Goal: Obtain resource: Obtain resource

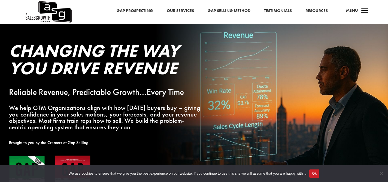
click at [363, 12] on span "a" at bounding box center [365, 10] width 11 height 11
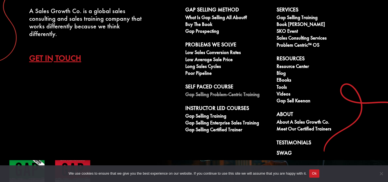
scroll to position [28, 0]
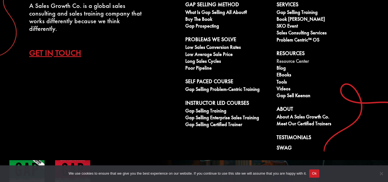
click at [288, 61] on link "Resource Center" at bounding box center [319, 61] width 85 height 7
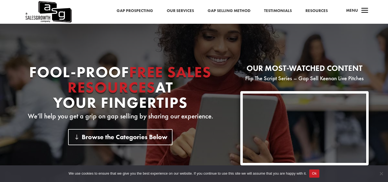
scroll to position [40, 0]
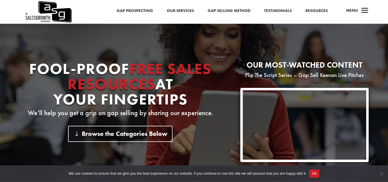
click at [364, 11] on span "a" at bounding box center [365, 10] width 11 height 11
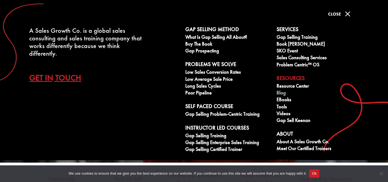
scroll to position [0, 0]
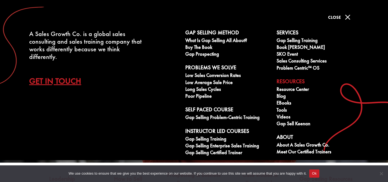
click at [348, 15] on span "M" at bounding box center [347, 17] width 11 height 11
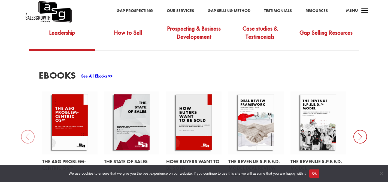
scroll to position [205, 0]
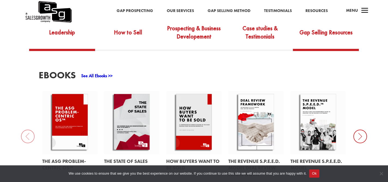
click at [344, 35] on link "Gap Selling Resources" at bounding box center [326, 36] width 66 height 26
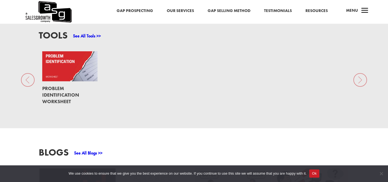
scroll to position [399, 0]
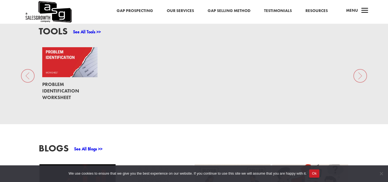
click at [59, 89] on link at bounding box center [69, 90] width 55 height 27
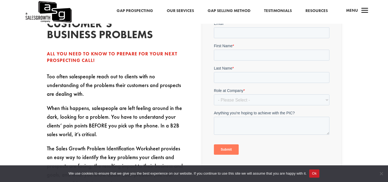
scroll to position [163, 0]
